Goal: Task Accomplishment & Management: Use online tool/utility

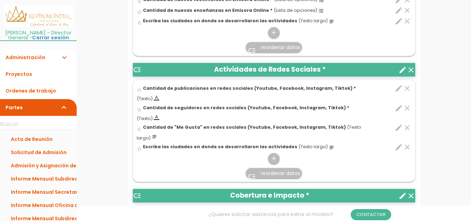
scroll to position [394, 0]
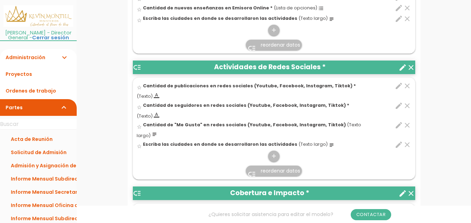
click at [407, 121] on icon "clear" at bounding box center [407, 125] width 8 height 8
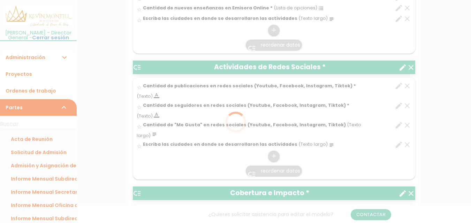
scroll to position [0, 0]
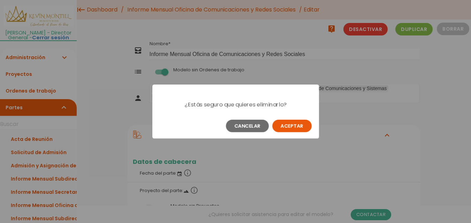
click at [292, 126] on button "Aceptar" at bounding box center [291, 126] width 39 height 13
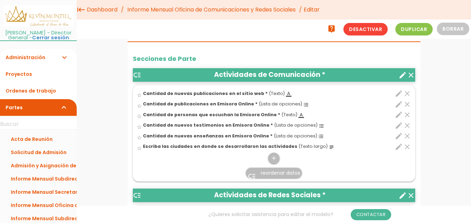
scroll to position [232, 0]
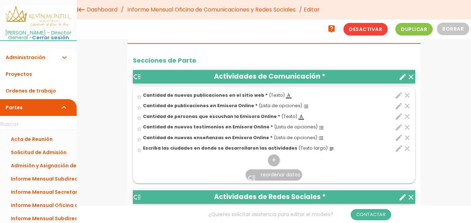
click at [398, 106] on icon "edit" at bounding box center [398, 106] width 8 height 8
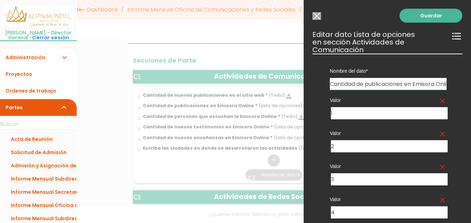
click at [367, 84] on input "Cantidad de publicaciones en Emisora Online" at bounding box center [388, 84] width 117 height 12
type input "Cantidad de nuevas publicaciones en Emisora Online"
click at [441, 17] on link "Guardar" at bounding box center [430, 16] width 63 height 14
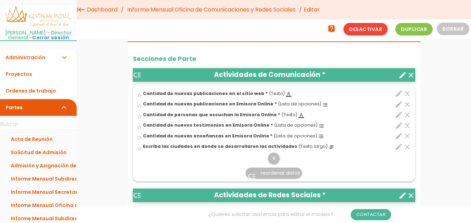
scroll to position [231, 0]
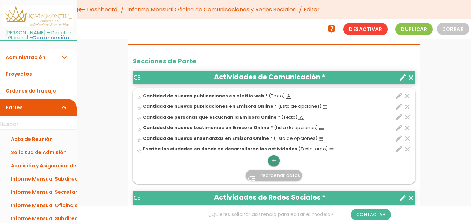
click at [274, 162] on icon "add" at bounding box center [273, 160] width 7 height 11
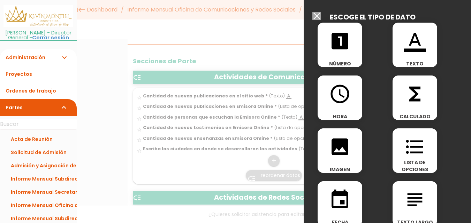
click at [411, 48] on icon "format_color_text" at bounding box center [414, 41] width 22 height 22
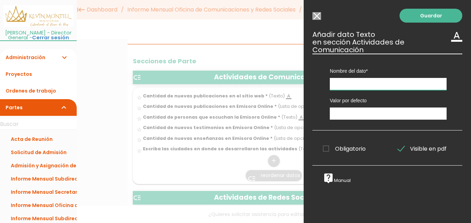
click at [351, 83] on input "text" at bounding box center [388, 84] width 117 height 12
type input "Cantidad de nuevas canciones en la Emisora Online"
click at [327, 149] on span "Obligatorio" at bounding box center [344, 149] width 43 height 9
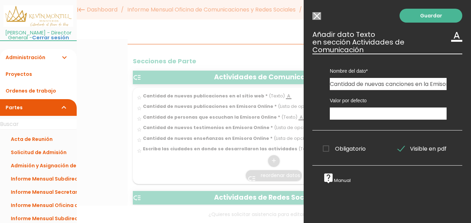
click at [0, 0] on input "Obligatorio" at bounding box center [0, 0] width 0 height 0
click at [428, 18] on link "Guardar" at bounding box center [430, 16] width 63 height 14
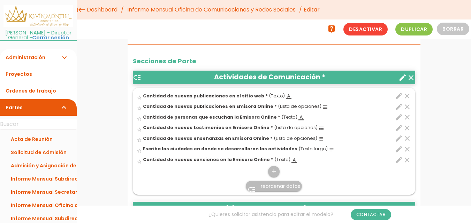
click at [271, 186] on span "reordenar datos" at bounding box center [280, 186] width 39 height 7
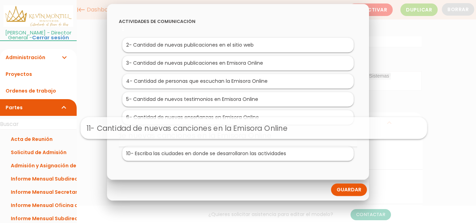
drag, startPoint x: 169, startPoint y: 154, endPoint x: 187, endPoint y: 127, distance: 32.7
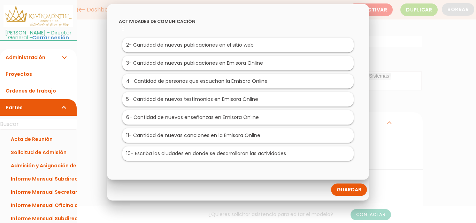
click at [354, 187] on link "Guardar" at bounding box center [349, 190] width 36 height 13
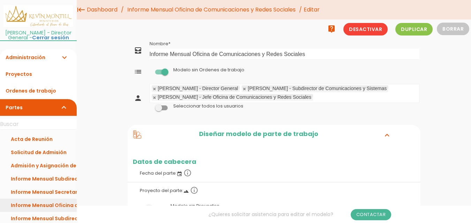
click at [50, 201] on link "Informe Mensual Oficina de Comunicaciones y Redes Sociales" at bounding box center [38, 205] width 77 height 13
